Goal: Task Accomplishment & Management: Use online tool/utility

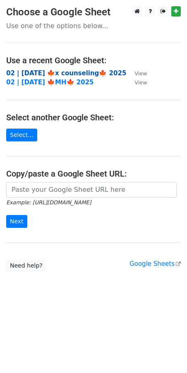
click at [62, 72] on strong "02 | [DATE] 🍁x counseling🍁 2025" at bounding box center [66, 73] width 120 height 7
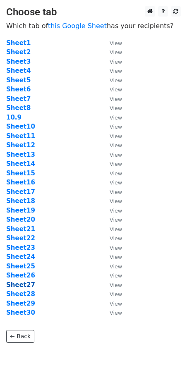
click at [24, 285] on strong "Sheet27" at bounding box center [20, 284] width 29 height 7
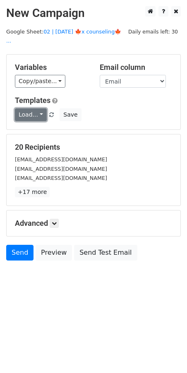
click at [44, 108] on link "Load..." at bounding box center [31, 114] width 32 height 13
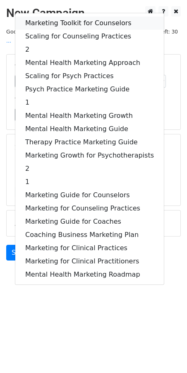
click at [54, 17] on link "Marketing Toolkit for Counselors" at bounding box center [89, 23] width 149 height 13
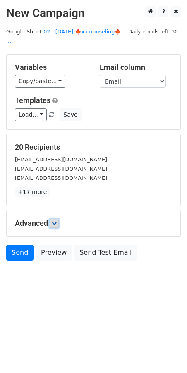
click at [57, 221] on icon at bounding box center [54, 223] width 5 height 5
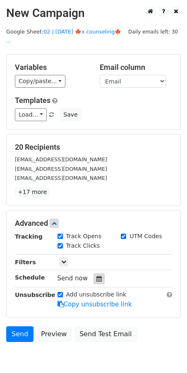
click at [96, 276] on icon at bounding box center [98, 279] width 5 height 6
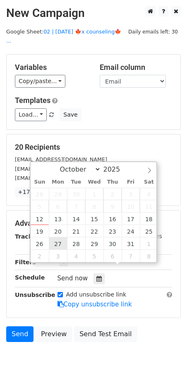
type input "2025-10-27 12:00"
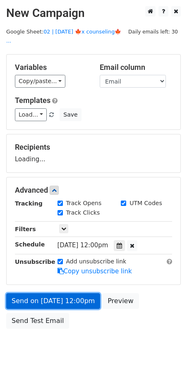
click at [56, 295] on link "Send on Oct 27 at 12:00pm" at bounding box center [53, 301] width 94 height 16
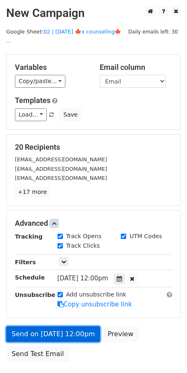
click at [29, 327] on link "Send on Oct 27 at 12:00pm" at bounding box center [53, 335] width 94 height 16
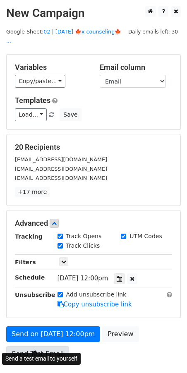
click at [28, 347] on link "Send Test Email" at bounding box center [37, 354] width 63 height 16
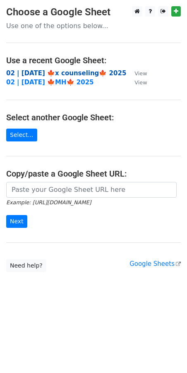
click at [49, 73] on strong "02 | OCT 9 🍁x counseling🍁 2025" at bounding box center [66, 73] width 120 height 7
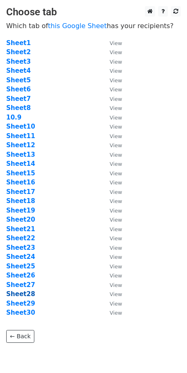
click at [27, 293] on strong "Sheet28" at bounding box center [20, 294] width 29 height 7
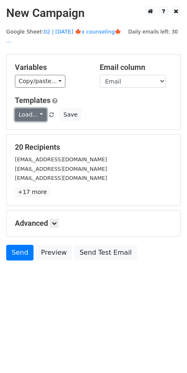
click at [29, 108] on link "Load..." at bounding box center [31, 114] width 32 height 13
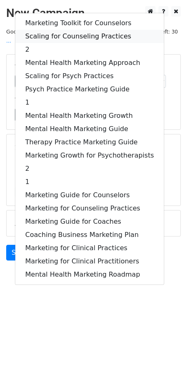
click at [87, 30] on link "Scaling for Counseling Practices" at bounding box center [89, 36] width 149 height 13
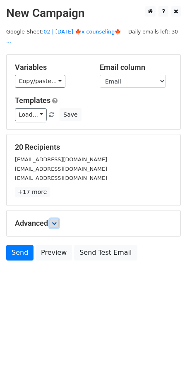
click at [55, 221] on icon at bounding box center [54, 223] width 5 height 5
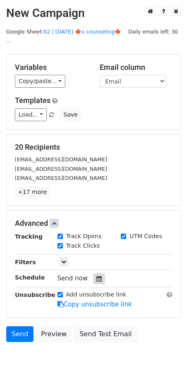
click at [96, 276] on icon at bounding box center [98, 279] width 5 height 6
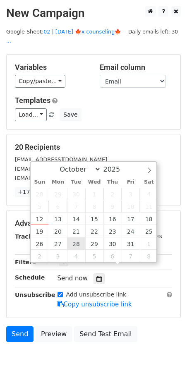
type input "2025-10-28 12:00"
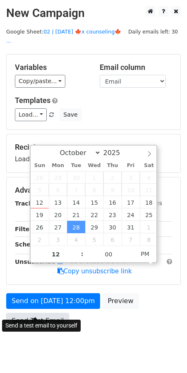
click at [46, 316] on link "Send Test Email" at bounding box center [37, 321] width 63 height 16
